Goal: Check status: Check status

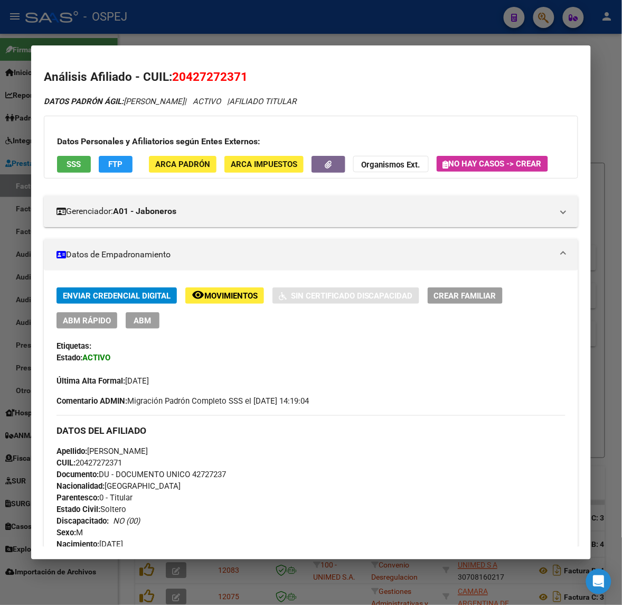
click at [463, 26] on div at bounding box center [311, 302] width 622 height 605
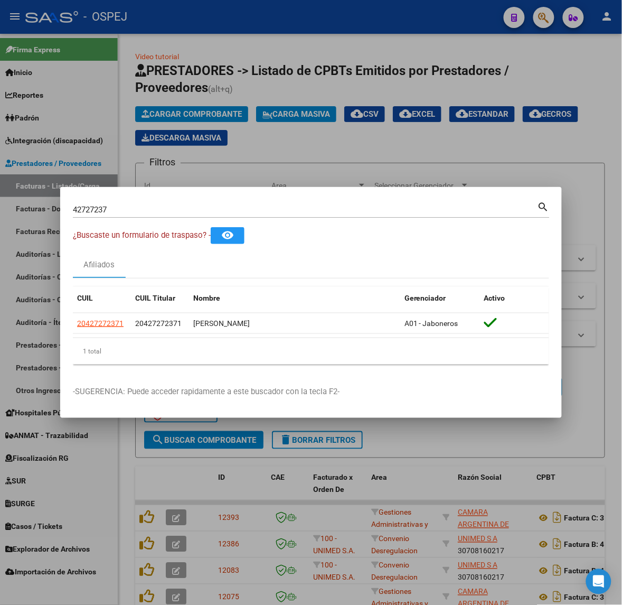
click at [174, 203] on div "42727237 Buscar (apellido, dni, [PERSON_NAME], [PERSON_NAME], cuit, obra social)" at bounding box center [305, 210] width 465 height 16
click at [176, 210] on input "42727237" at bounding box center [305, 210] width 465 height 10
click at [176, 211] on input "42727237" at bounding box center [305, 210] width 465 height 10
click at [195, 212] on input "42727237" at bounding box center [305, 210] width 465 height 10
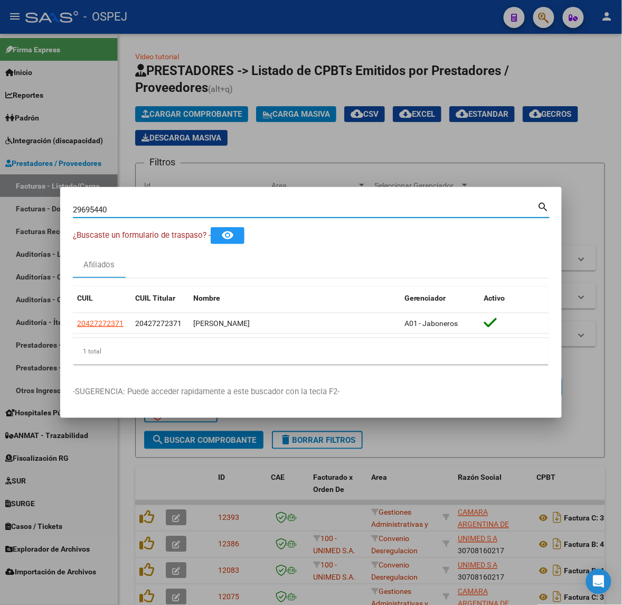
type input "29695440"
click at [91, 340] on div "1 total" at bounding box center [311, 351] width 476 height 26
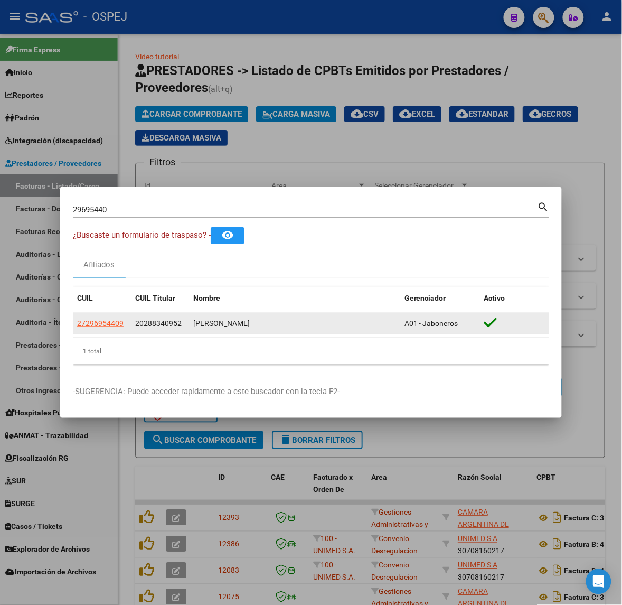
click at [91, 325] on span "27296954409" at bounding box center [100, 323] width 46 height 8
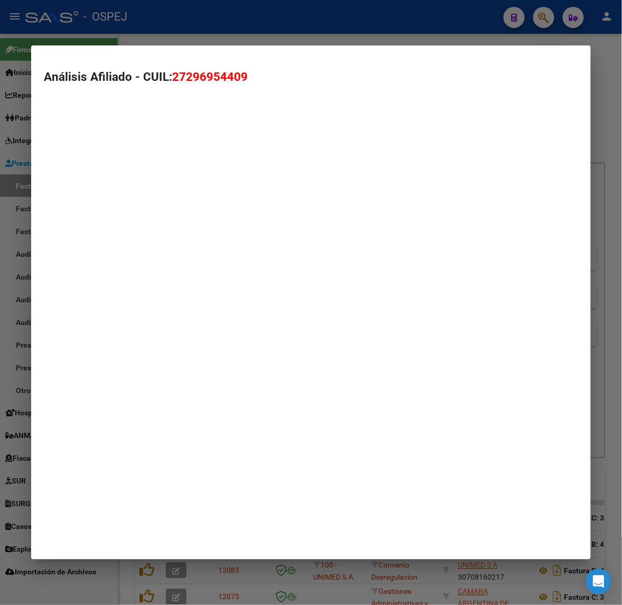
type textarea "27296954409"
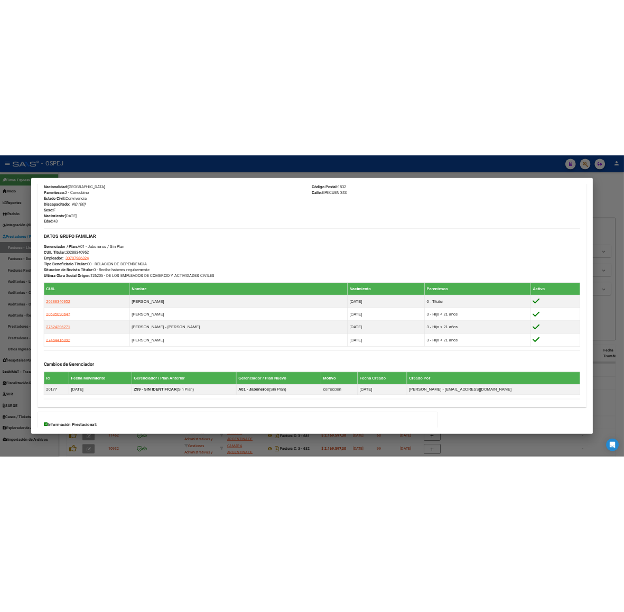
scroll to position [353, 0]
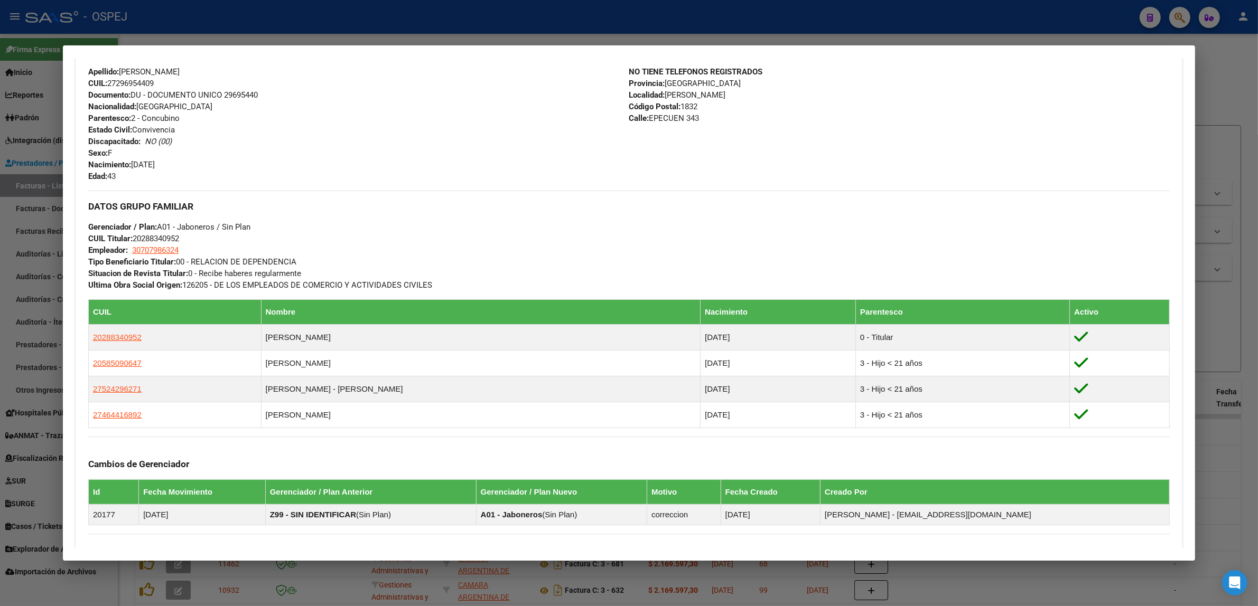
click at [461, 28] on div at bounding box center [629, 303] width 1258 height 606
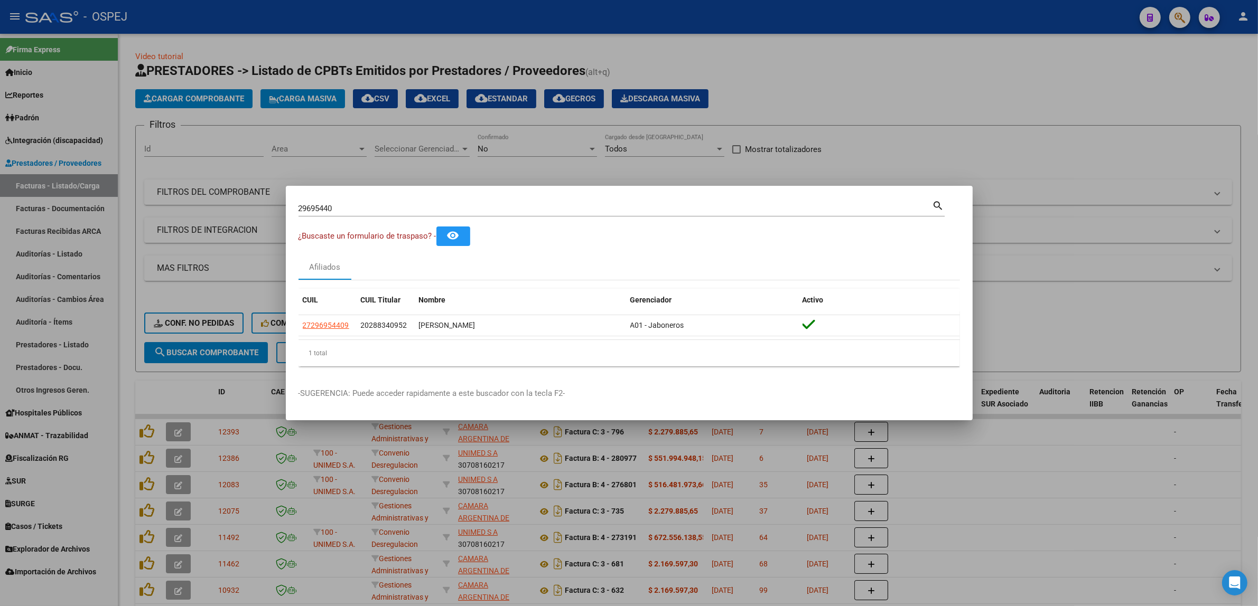
click at [353, 210] on input "29695440" at bounding box center [615, 209] width 634 height 10
